Goal: Information Seeking & Learning: Learn about a topic

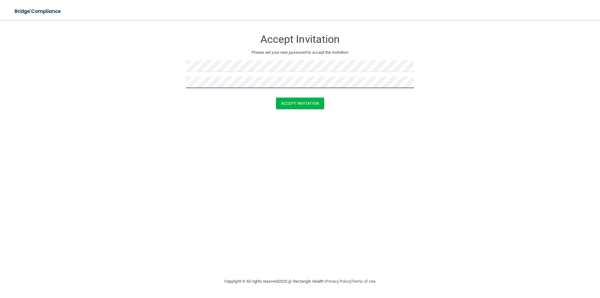
click at [276, 98] on button "Accept Invitation" at bounding box center [300, 104] width 48 height 12
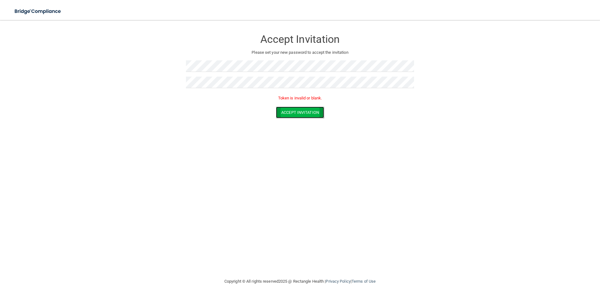
click at [293, 114] on button "Accept Invitation" at bounding box center [300, 113] width 48 height 12
click at [179, 68] on form "Accept Invitation Please set your new password to accept the invitation Token i…" at bounding box center [300, 75] width 575 height 99
click at [171, 82] on form "Accept Invitation Please set your new password to accept the invitation Token i…" at bounding box center [300, 75] width 575 height 99
click at [290, 112] on button "Accept Invitation" at bounding box center [300, 113] width 48 height 12
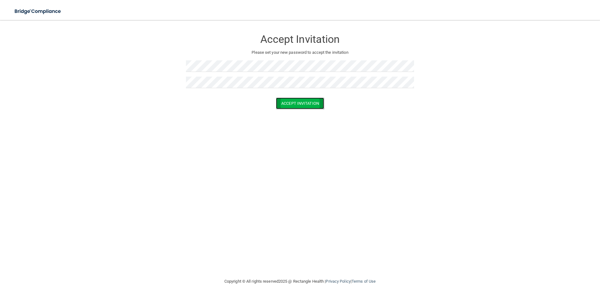
click at [292, 103] on button "Accept Invitation" at bounding box center [300, 104] width 48 height 12
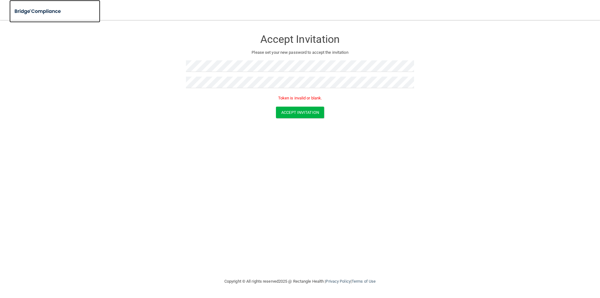
click at [38, 15] on img at bounding box center [38, 11] width 58 height 13
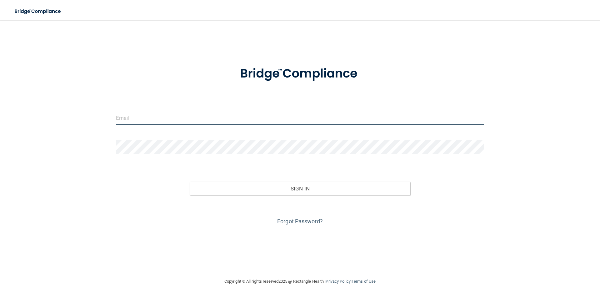
click at [187, 117] on input "email" at bounding box center [300, 118] width 368 height 14
type input "Haileyhanken23@gmail.com"
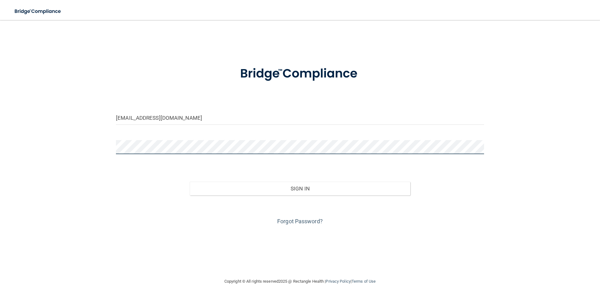
click at [190, 182] on button "Sign In" at bounding box center [300, 189] width 221 height 14
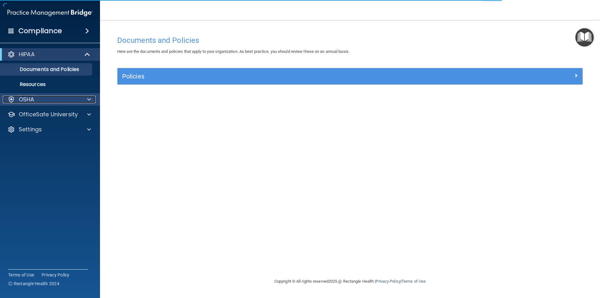
click at [84, 102] on div at bounding box center [88, 100] width 16 height 8
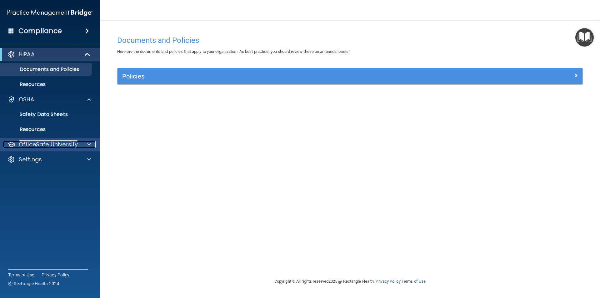
click at [86, 145] on div at bounding box center [88, 145] width 16 height 8
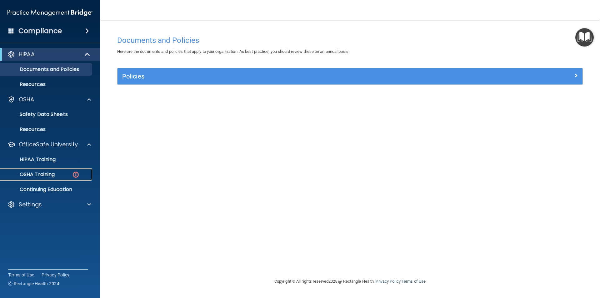
click at [72, 173] on img at bounding box center [76, 175] width 8 height 8
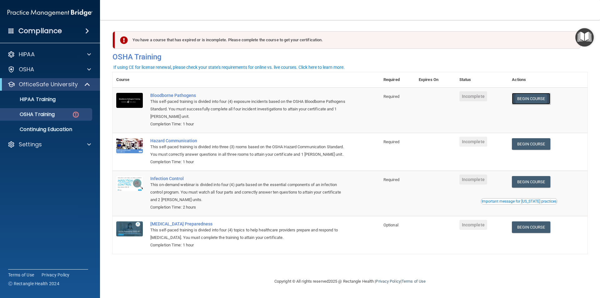
click at [529, 103] on link "Begin Course" at bounding box center [531, 99] width 38 height 12
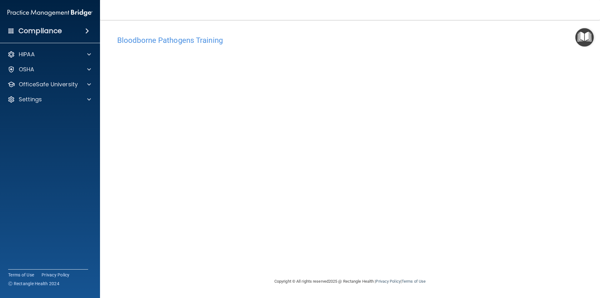
click at [442, 264] on div "Bloodborne Pathogens Training This course doesn’t expire until . Are you sure y…" at bounding box center [350, 155] width 475 height 245
click at [88, 84] on span at bounding box center [89, 85] width 4 height 8
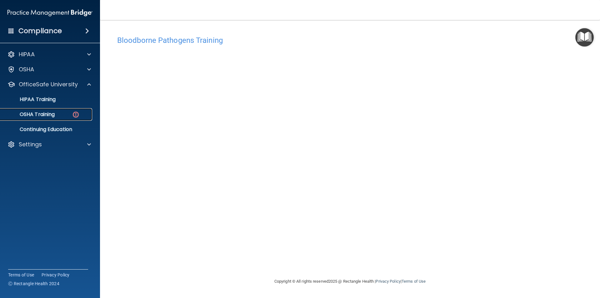
click at [74, 117] on img at bounding box center [76, 115] width 8 height 8
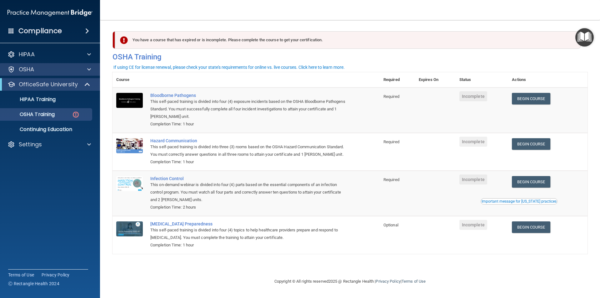
click at [80, 75] on div "OSHA" at bounding box center [50, 69] width 100 height 13
click at [91, 73] on div at bounding box center [88, 70] width 16 height 8
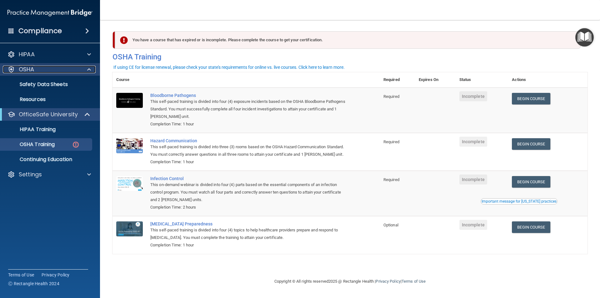
click at [90, 71] on span at bounding box center [89, 70] width 4 height 8
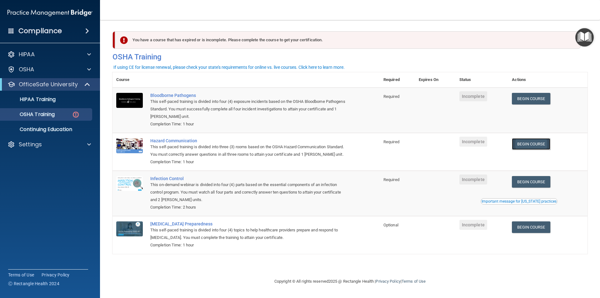
click at [531, 144] on link "Begin Course" at bounding box center [531, 144] width 38 height 12
click at [537, 101] on link "Begin Course" at bounding box center [531, 99] width 38 height 12
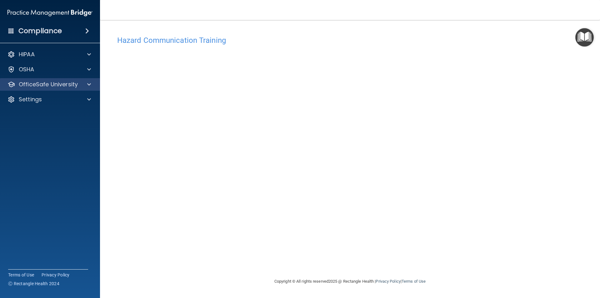
click at [88, 80] on div "OfficeSafe University" at bounding box center [50, 84] width 100 height 13
click at [89, 84] on span at bounding box center [89, 85] width 4 height 8
click at [86, 85] on div at bounding box center [88, 85] width 16 height 8
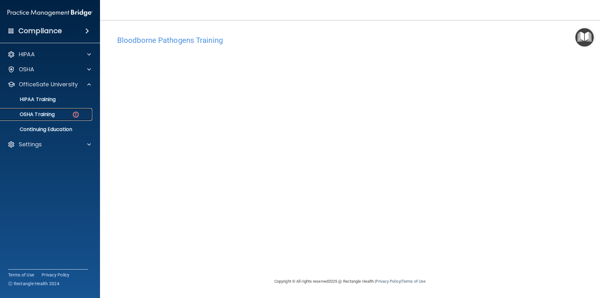
click at [51, 119] on link "OSHA Training" at bounding box center [43, 114] width 98 height 13
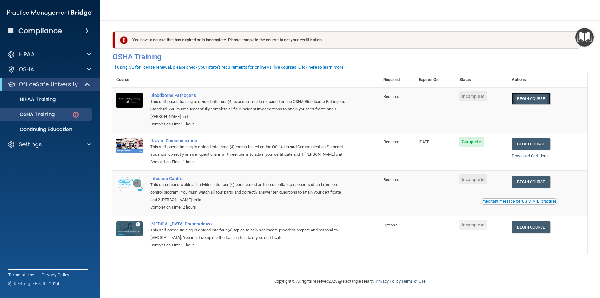
click at [534, 102] on link "Begin Course" at bounding box center [531, 99] width 38 height 12
click at [75, 116] on img at bounding box center [76, 115] width 8 height 8
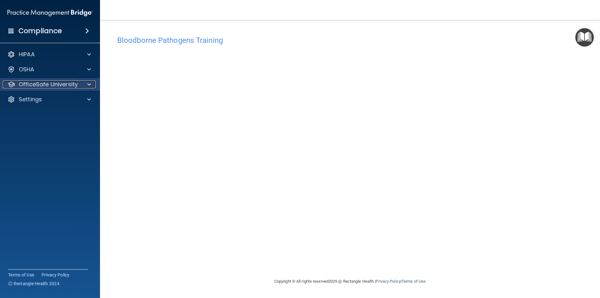
click at [70, 85] on p "OfficeSafe University" at bounding box center [48, 85] width 59 height 8
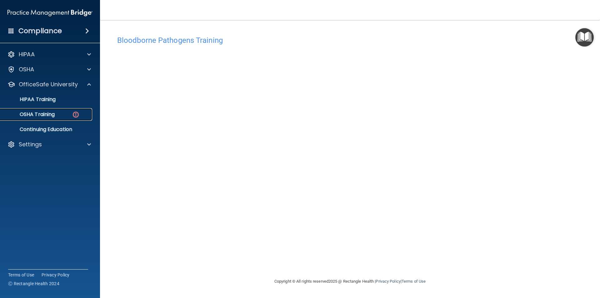
click at [65, 114] on div "OSHA Training" at bounding box center [46, 114] width 85 height 6
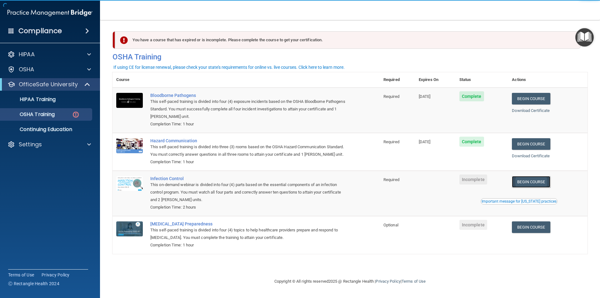
click at [533, 186] on link "Begin Course" at bounding box center [531, 182] width 38 height 12
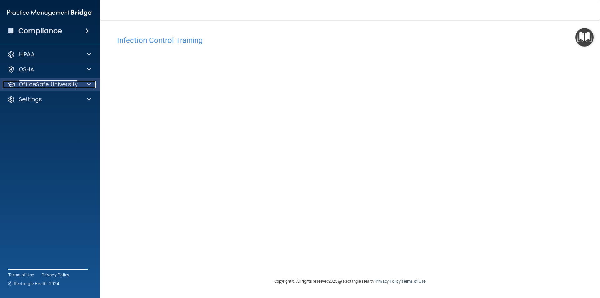
click at [68, 88] on p "OfficeSafe University" at bounding box center [48, 85] width 59 height 8
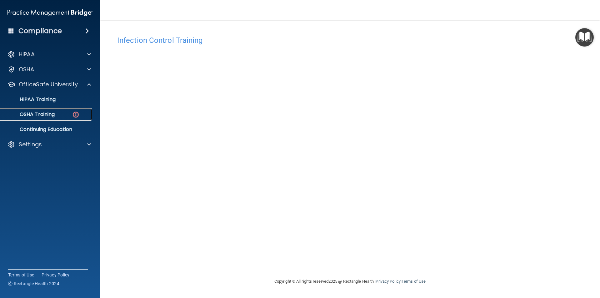
click at [71, 117] on div "OSHA Training" at bounding box center [46, 114] width 85 height 6
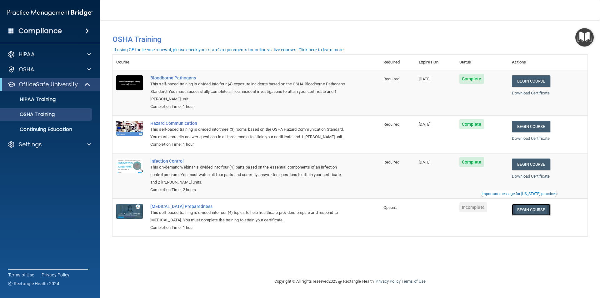
click at [532, 209] on link "Begin Course" at bounding box center [531, 210] width 38 height 12
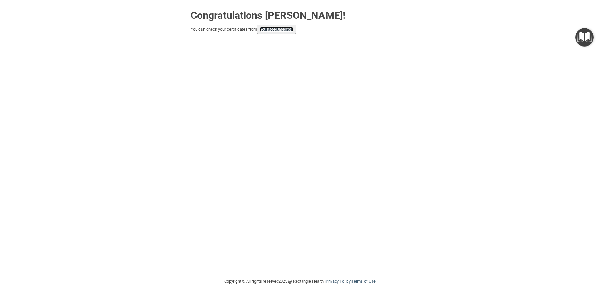
click at [279, 31] on link "your account page!" at bounding box center [277, 29] width 34 height 5
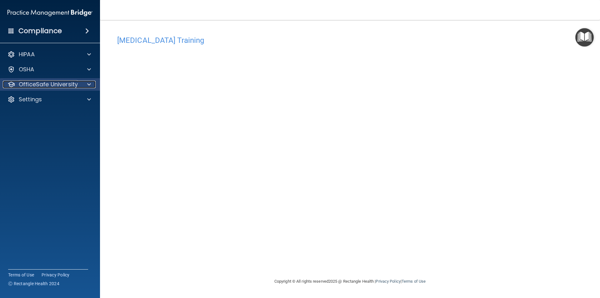
click at [63, 86] on p "OfficeSafe University" at bounding box center [48, 85] width 59 height 8
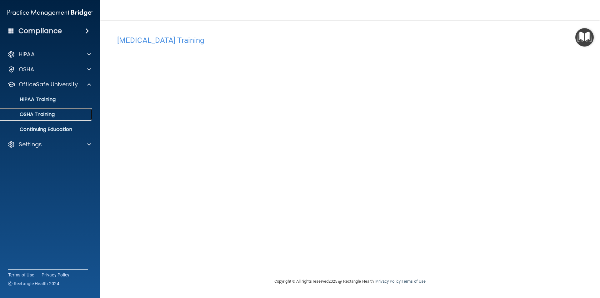
click at [56, 118] on link "OSHA Training" at bounding box center [43, 114] width 98 height 13
